Goal: Communication & Community: Answer question/provide support

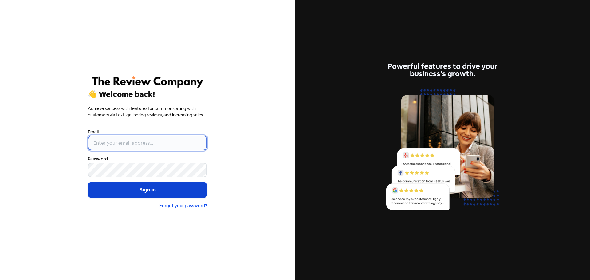
type input "[EMAIL_ADDRESS][DOMAIN_NAME]"
click at [121, 186] on button "Sign in" at bounding box center [147, 189] width 119 height 15
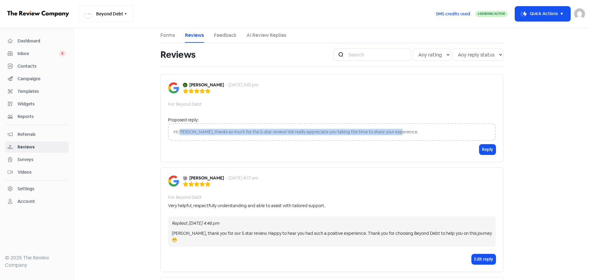
drag, startPoint x: 179, startPoint y: 134, endPoint x: 404, endPoint y: 132, distance: 225.2
click at [404, 132] on div "Hi [PERSON_NAME], thanks so much for the 5-star review! We really appreciate yo…" at bounding box center [331, 132] width 327 height 18
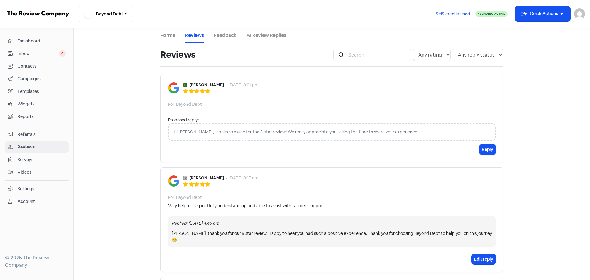
click at [405, 130] on div "Hi [PERSON_NAME], thanks so much for the 5-star review! We really appreciate yo…" at bounding box center [331, 132] width 327 height 18
click at [390, 132] on div "Hi [PERSON_NAME], thanks so much for the 5-star review! We really appreciate yo…" at bounding box center [331, 132] width 327 height 18
click at [483, 151] on button "Reply" at bounding box center [487, 149] width 16 height 10
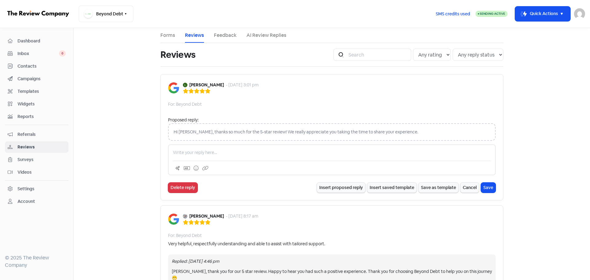
click at [174, 121] on div "Proposed reply:" at bounding box center [331, 120] width 327 height 6
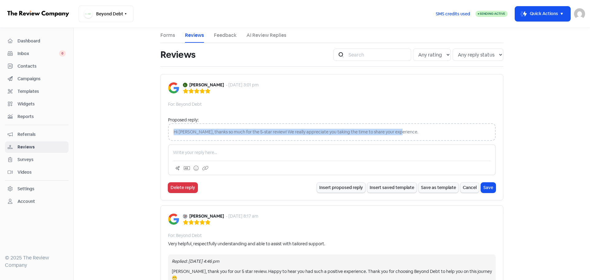
drag, startPoint x: 172, startPoint y: 132, endPoint x: 393, endPoint y: 135, distance: 220.9
click at [393, 135] on div "Hi [PERSON_NAME], thanks so much for the 5-star review! We really appreciate yo…" at bounding box center [331, 132] width 327 height 18
copy div "Hi [PERSON_NAME], thanks so much for the 5-star review! We really appreciate yo…"
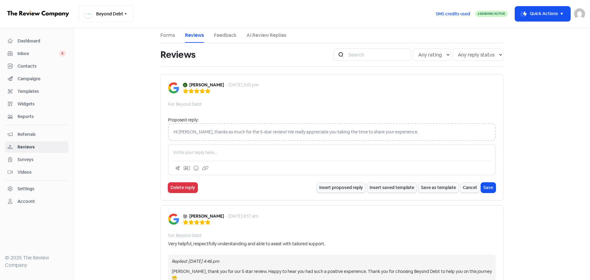
click at [239, 155] on p at bounding box center [332, 152] width 318 height 6
paste div
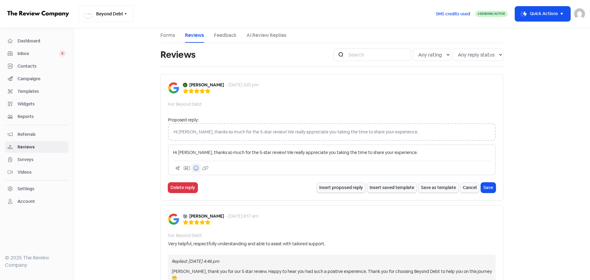
click at [195, 170] on button at bounding box center [195, 167] width 9 height 9
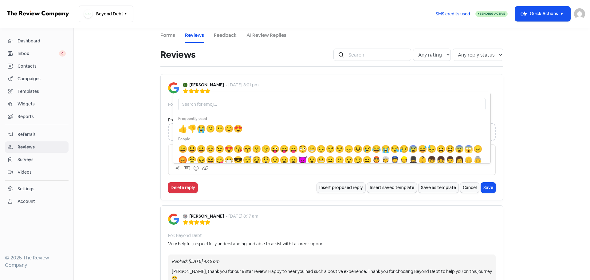
click at [232, 128] on span "😊" at bounding box center [228, 129] width 9 height 10
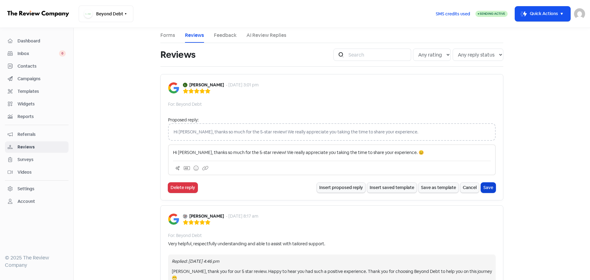
click at [483, 188] on button "Save" at bounding box center [488, 187] width 15 height 10
